Goal: Use online tool/utility: Utilize a website feature to perform a specific function

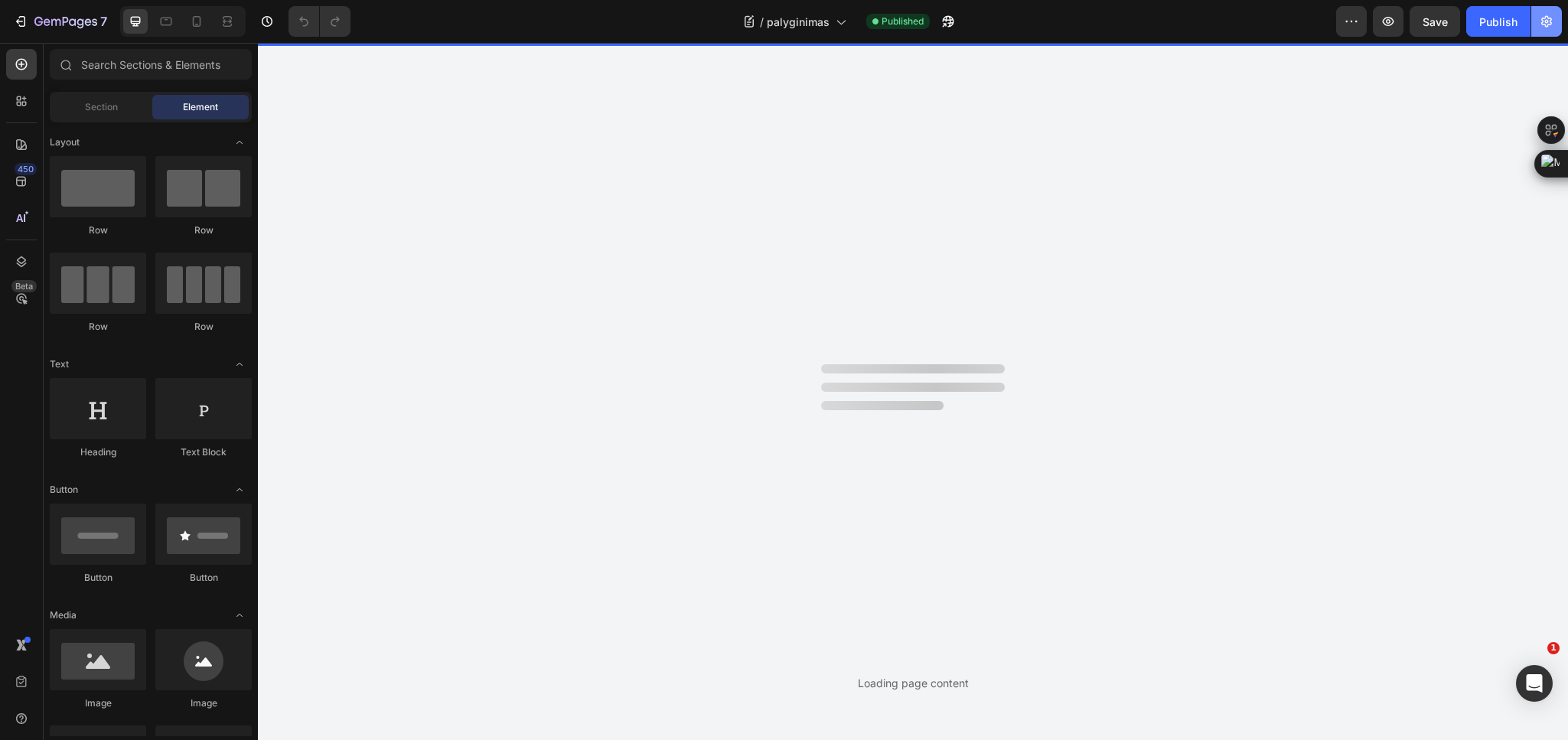
click at [1550, 25] on icon "button" at bounding box center [1547, 21] width 16 height 16
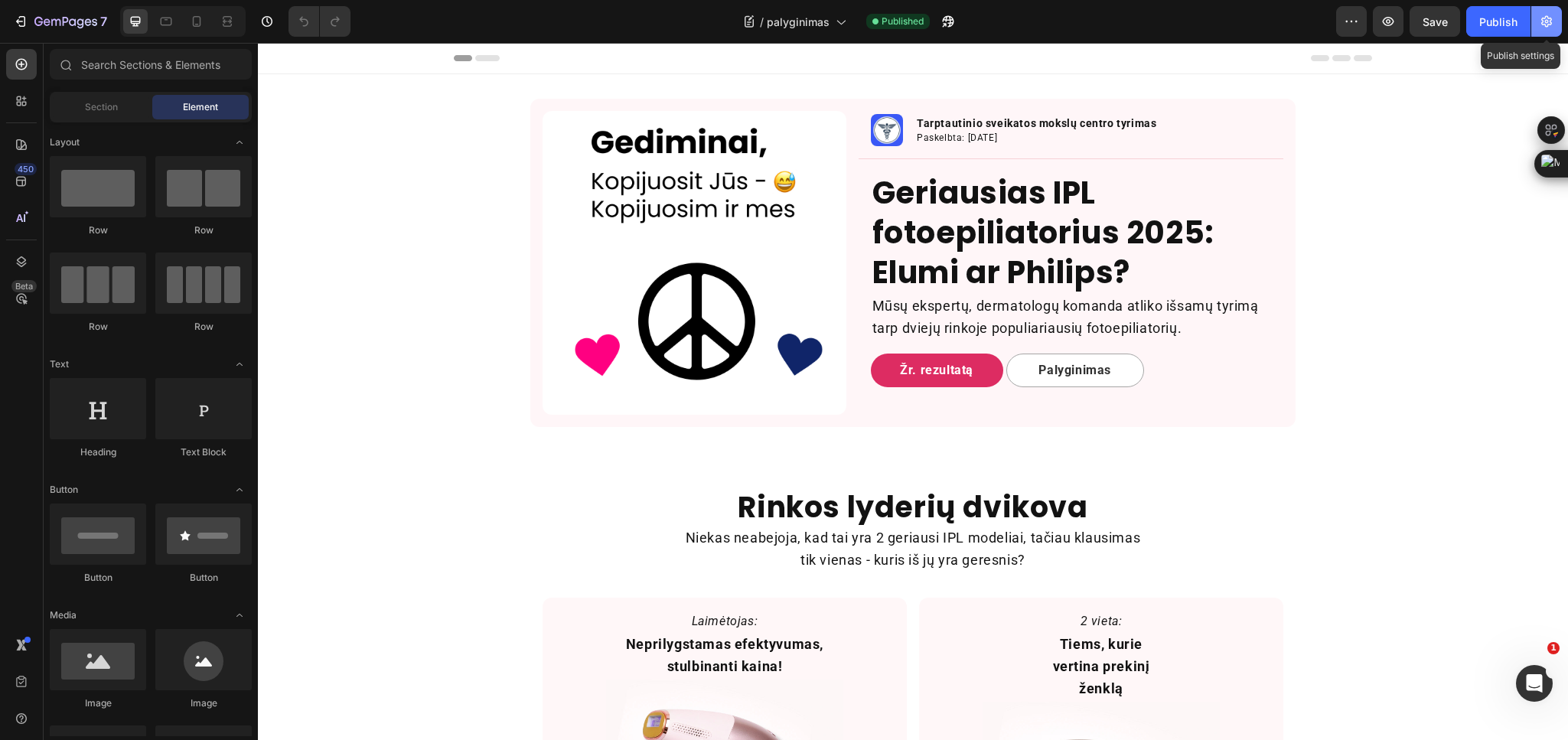
click at [1545, 25] on icon "button" at bounding box center [1547, 22] width 11 height 11
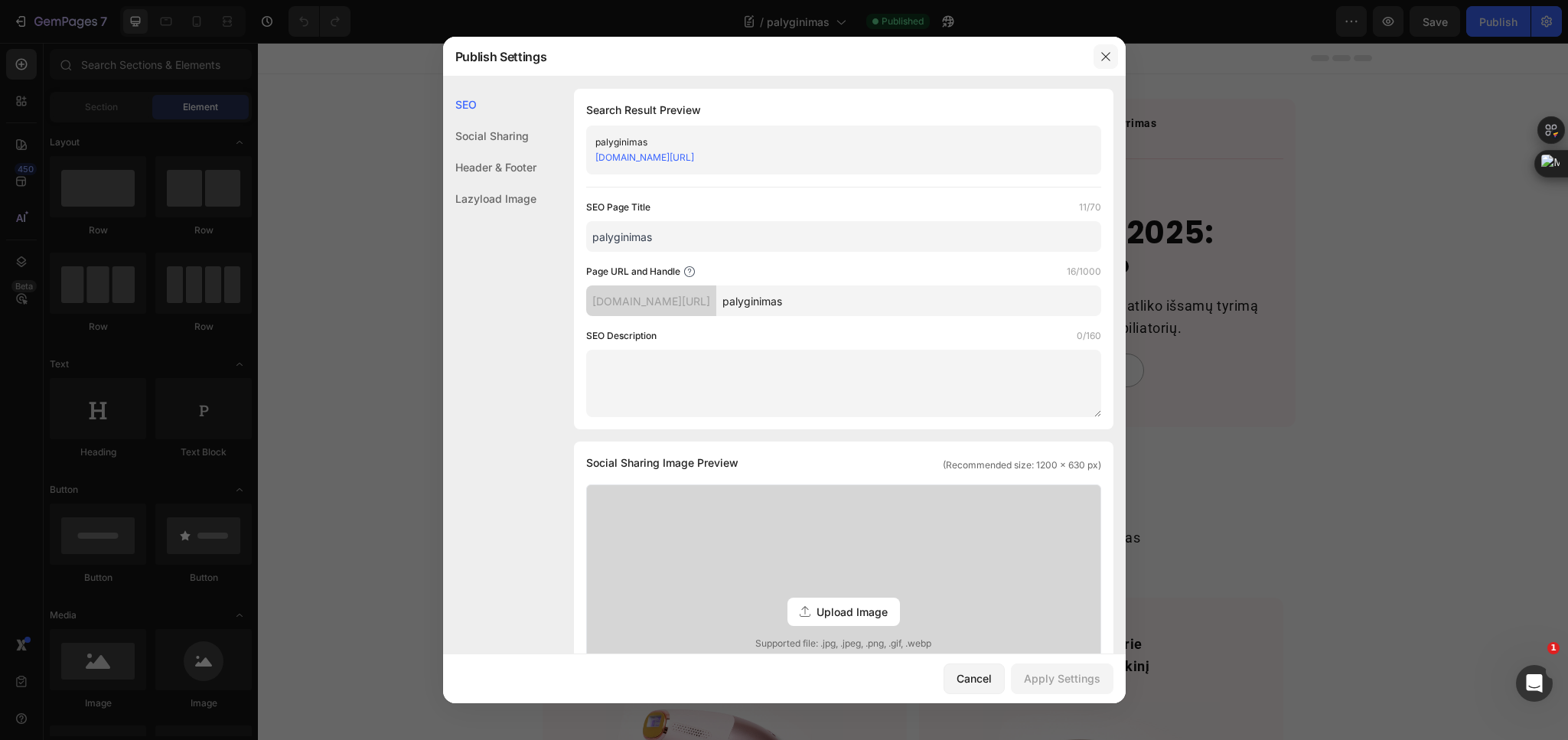
click at [1109, 54] on icon "button" at bounding box center [1106, 56] width 12 height 12
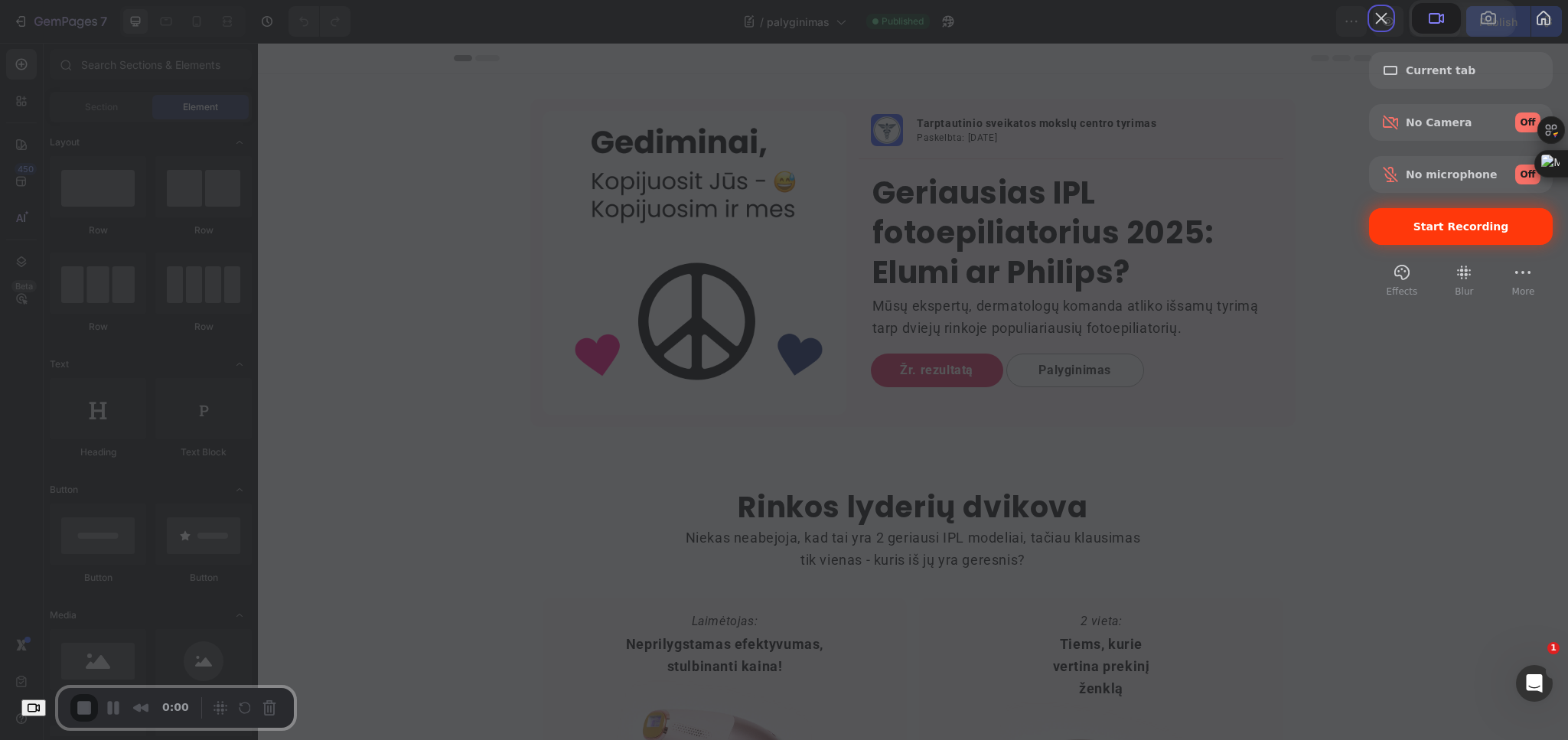
click at [1396, 233] on span "Start Recording" at bounding box center [1461, 226] width 159 height 12
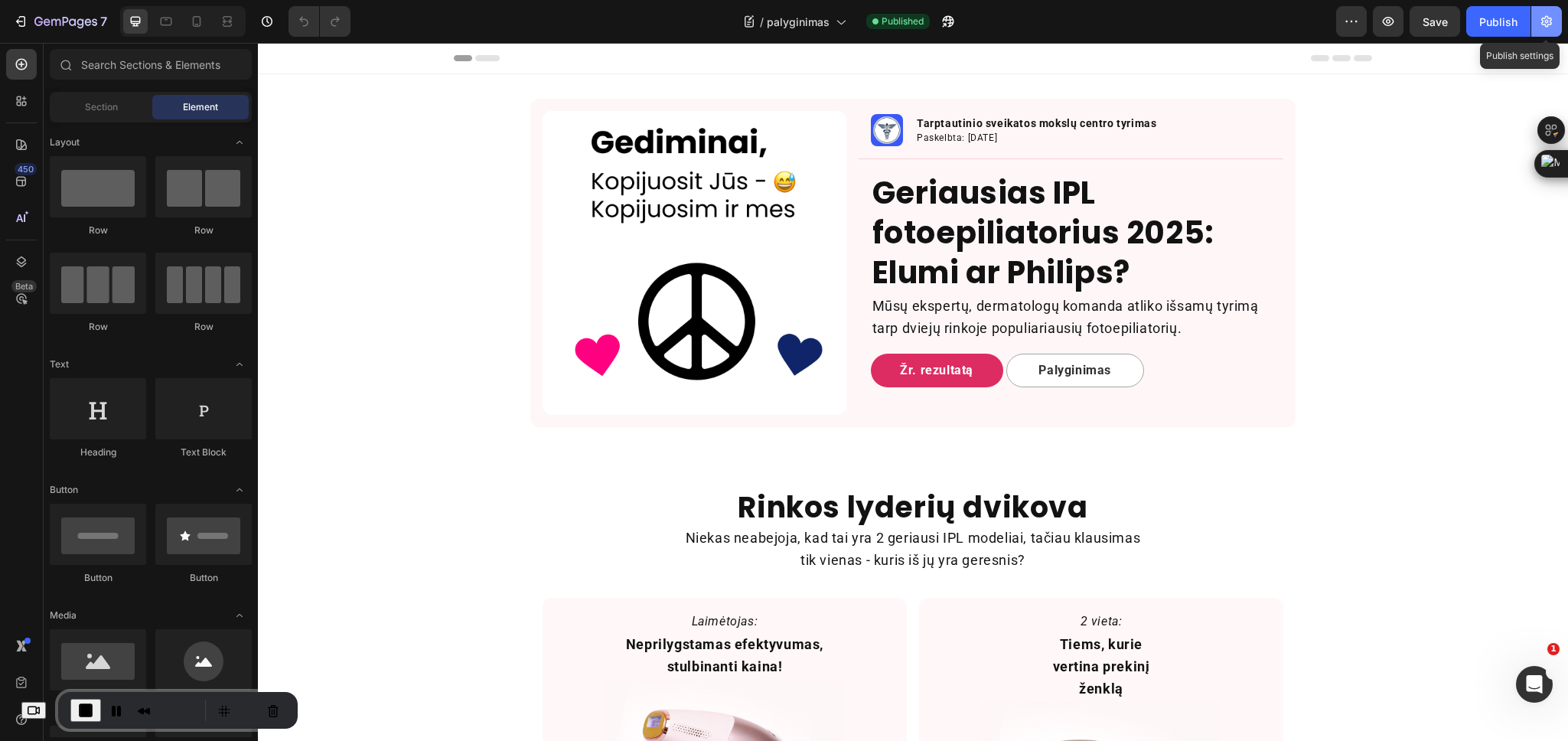
click at [1545, 28] on icon "button" at bounding box center [1547, 21] width 16 height 16
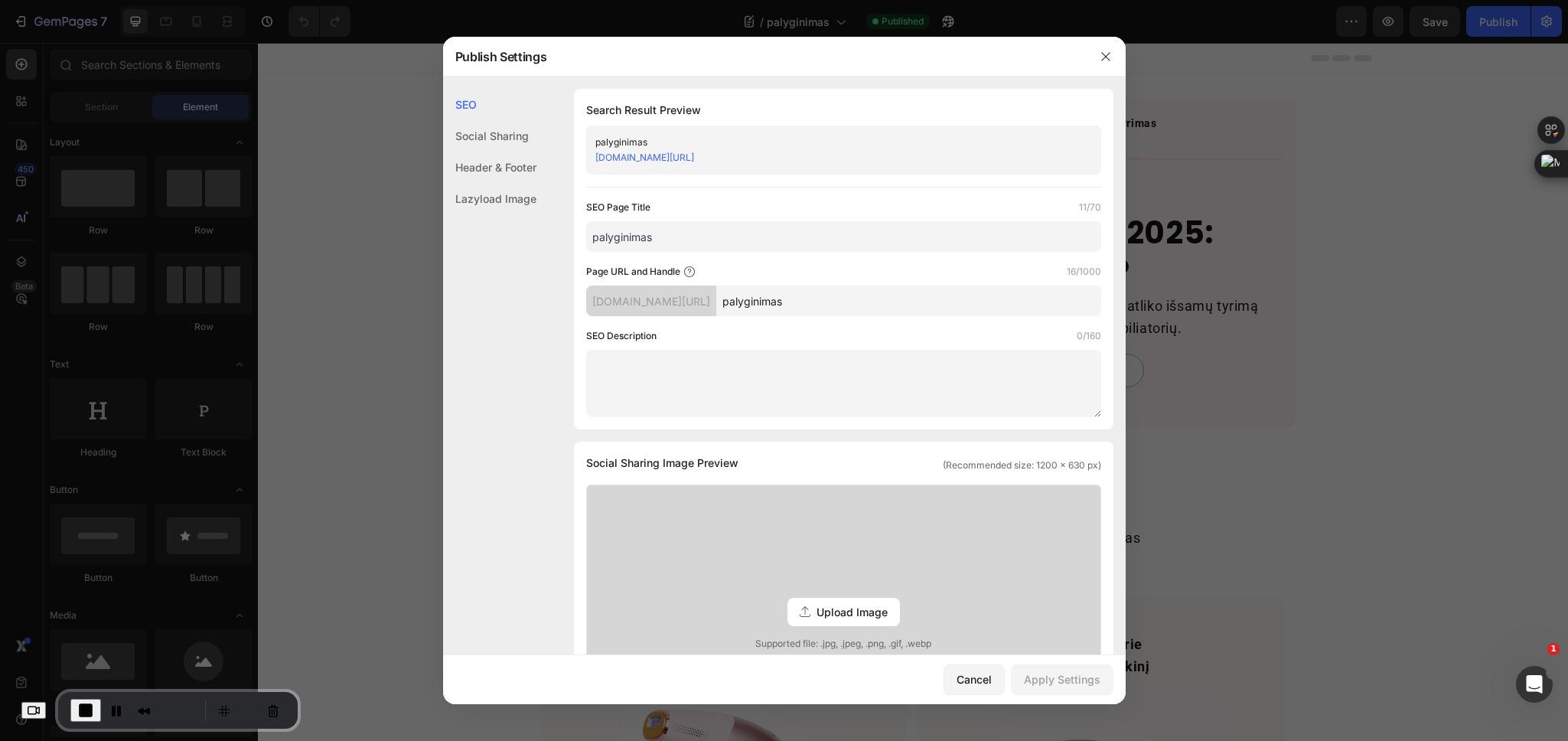
drag, startPoint x: 674, startPoint y: 233, endPoint x: 665, endPoint y: 244, distance: 14.2
click at [665, 244] on input "palyginimas" at bounding box center [844, 236] width 515 height 30
drag, startPoint x: 901, startPoint y: 310, endPoint x: 891, endPoint y: 292, distance: 20.6
click at [891, 292] on input "palyginimas" at bounding box center [908, 301] width 385 height 30
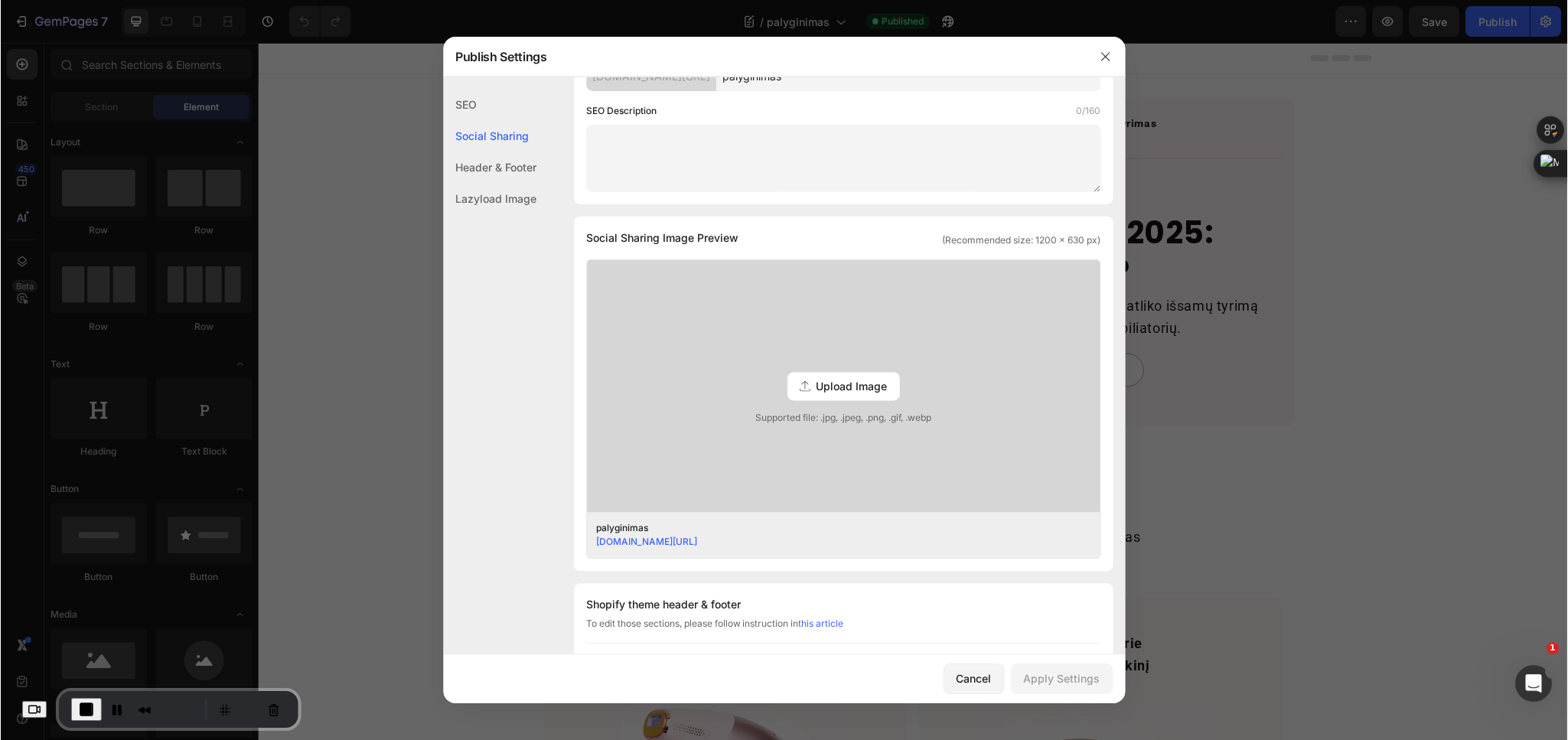
scroll to position [345, 0]
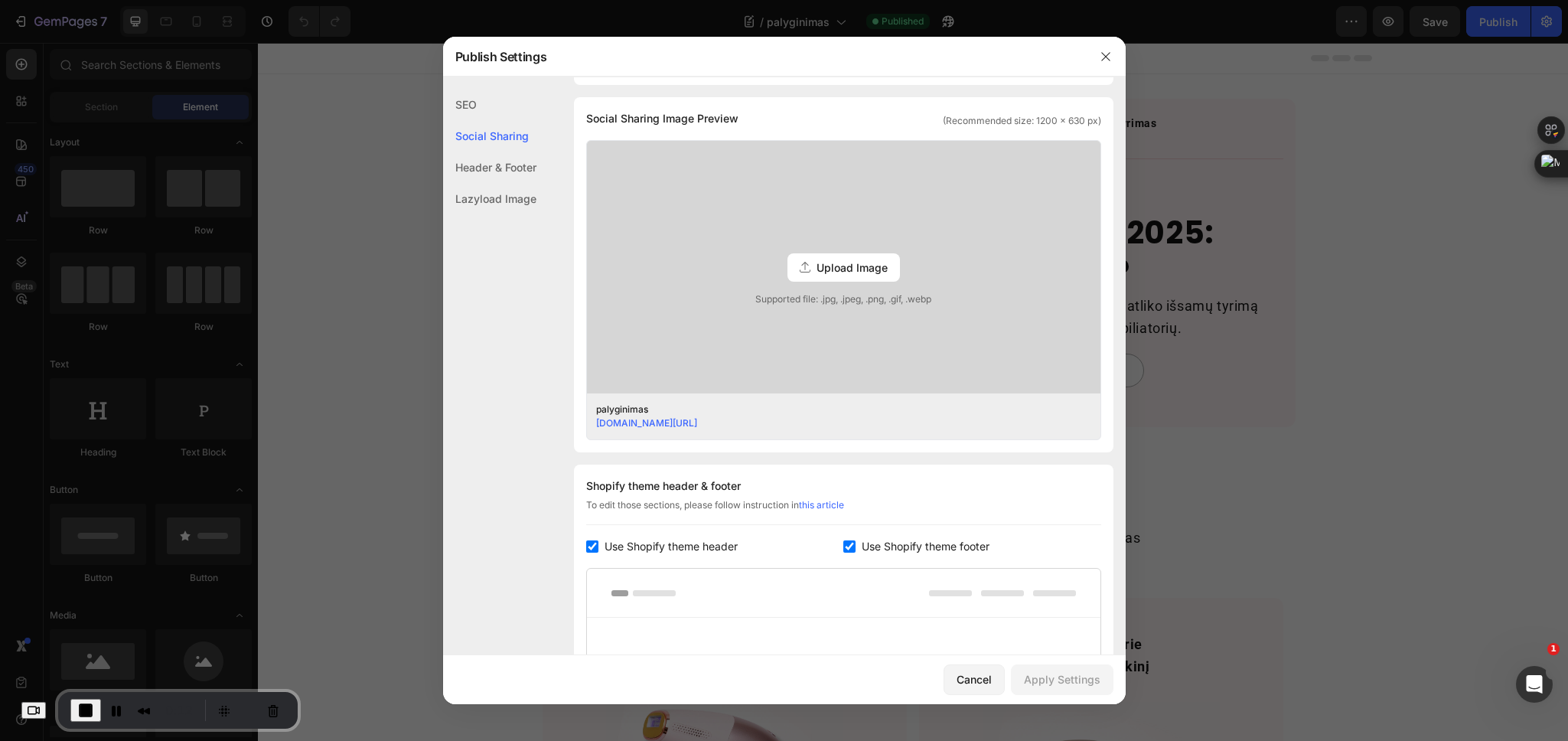
click at [1263, 202] on div at bounding box center [784, 370] width 1568 height 741
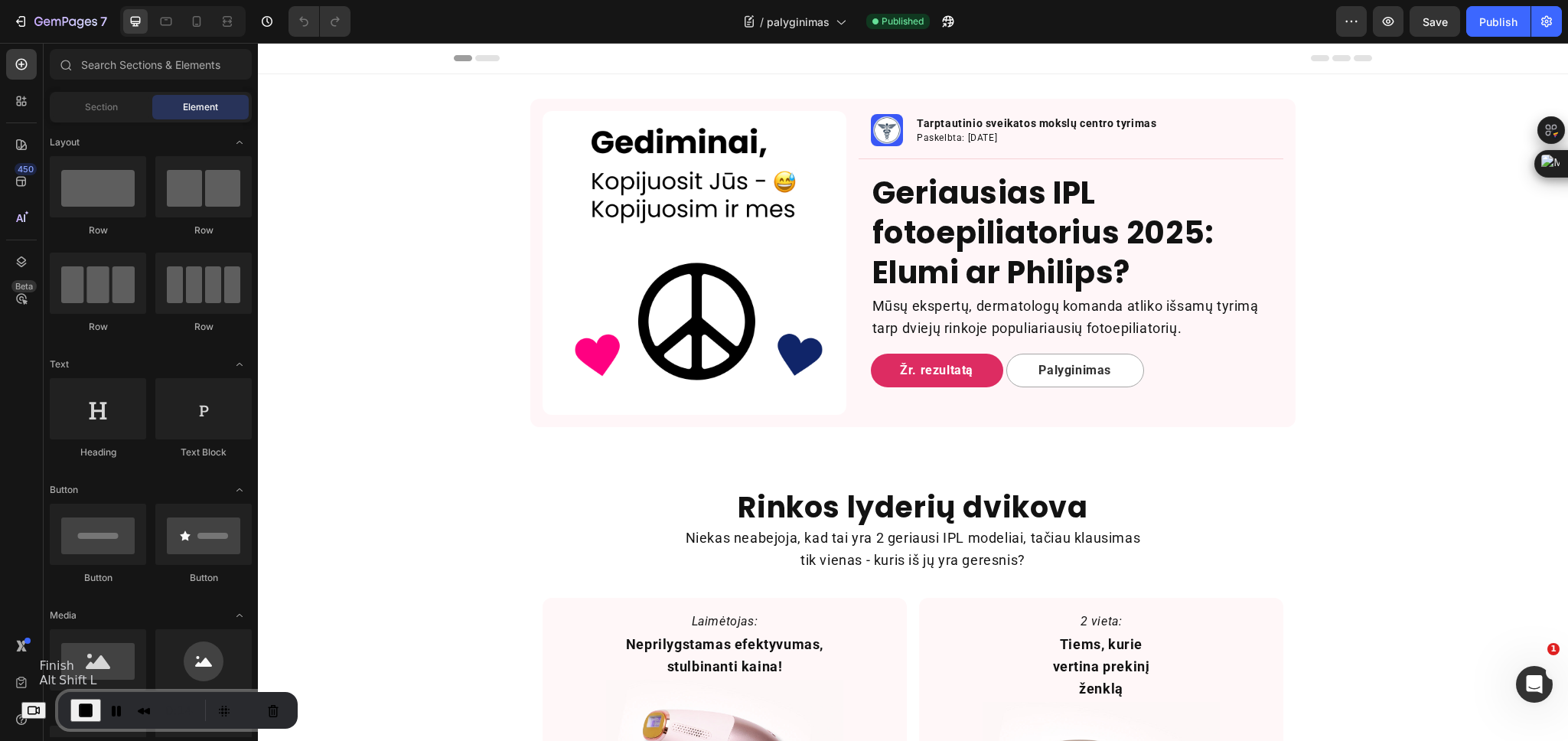
click at [95, 708] on span "End Recording" at bounding box center [86, 711] width 18 height 18
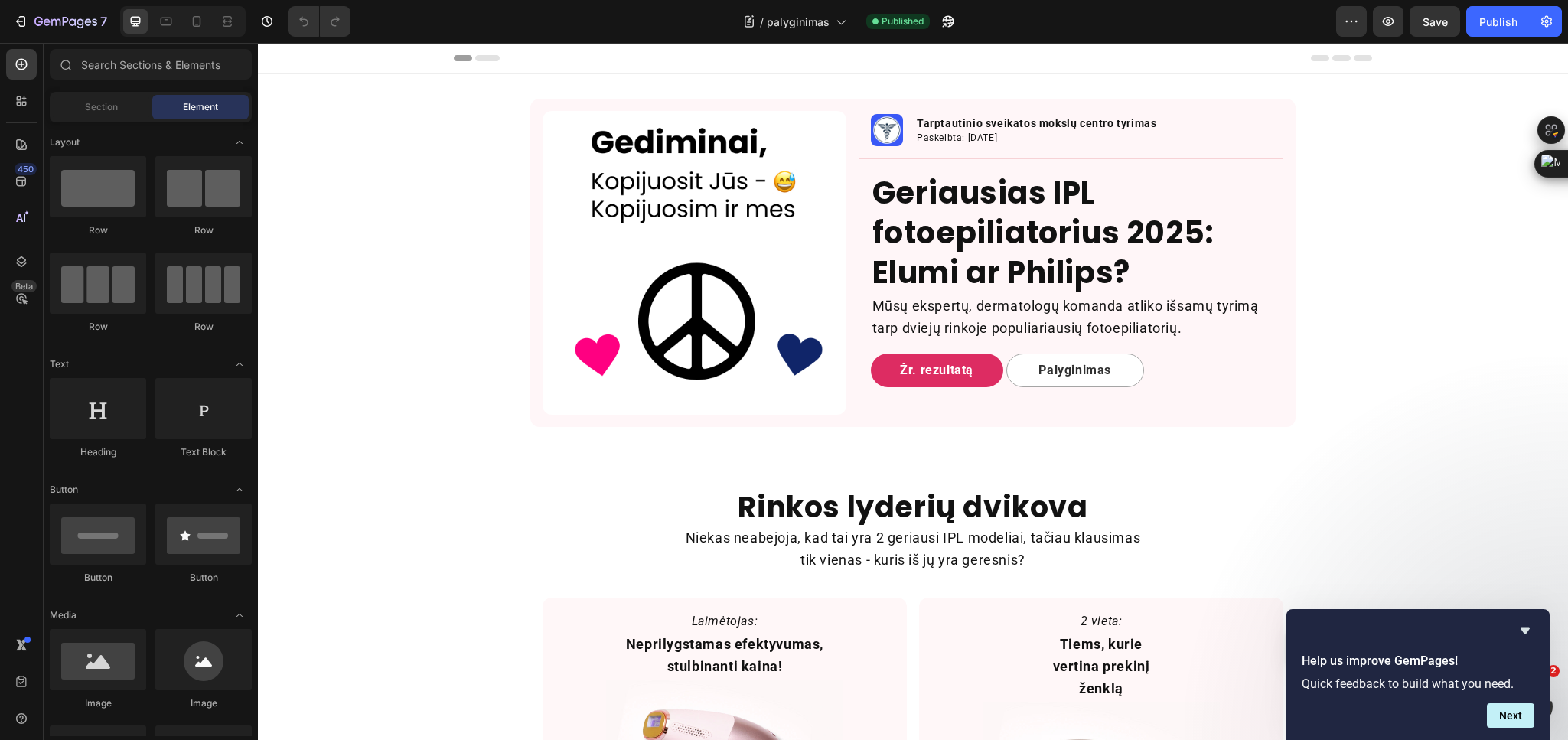
scroll to position [0, 0]
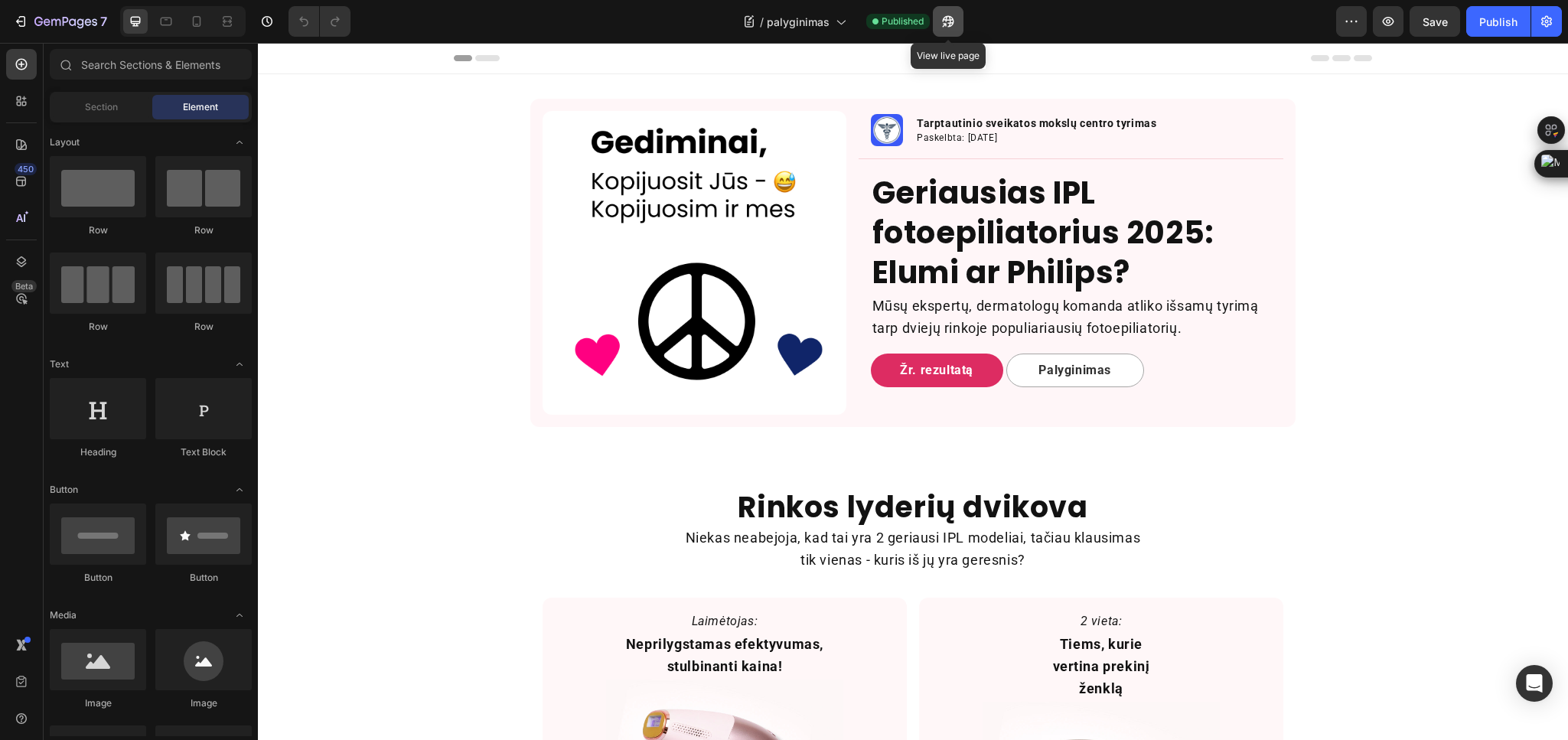
click at [960, 23] on button "button" at bounding box center [948, 20] width 30 height 30
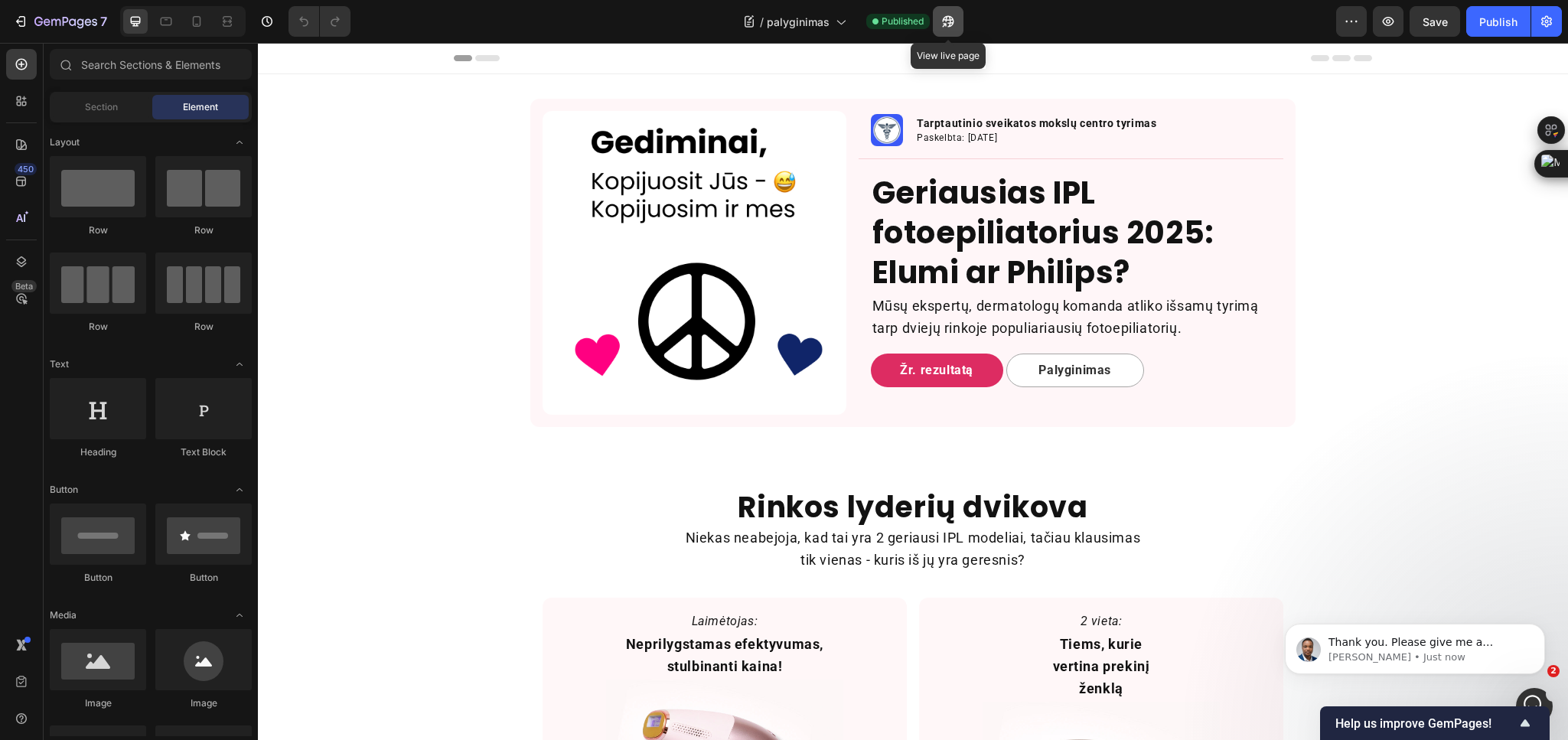
click at [951, 25] on icon "button" at bounding box center [949, 22] width 11 height 11
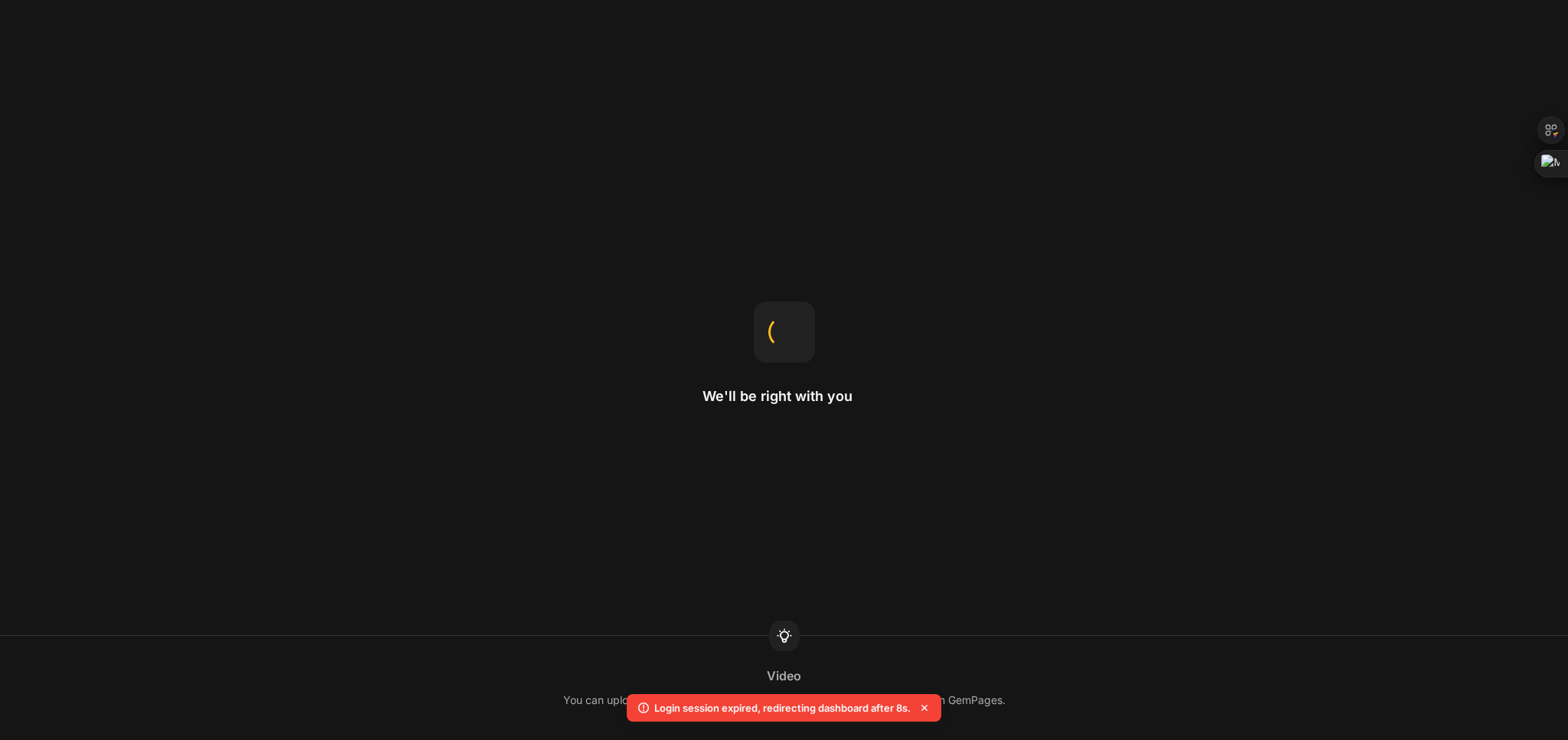
click at [595, 203] on div "We'll be right with you Video You can upload a video to Shopify Files, then get…" at bounding box center [784, 370] width 1568 height 740
